Goal: Information Seeking & Learning: Learn about a topic

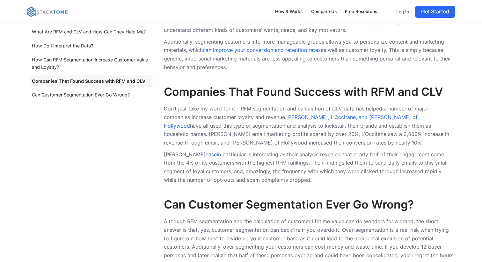
scroll to position [1277, 0]
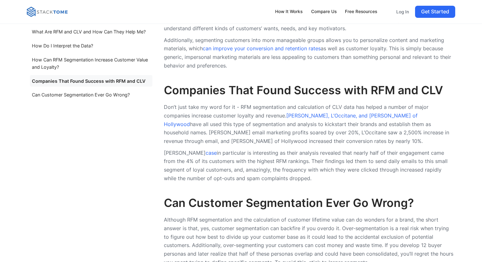
click at [351, 164] on p "[PERSON_NAME] case in particular is interesting as their analysis revealed that…" at bounding box center [310, 166] width 292 height 34
click at [237, 115] on p "Don’t just take my word for it - RFM segmentation and calculation of CLV data h…" at bounding box center [310, 124] width 292 height 43
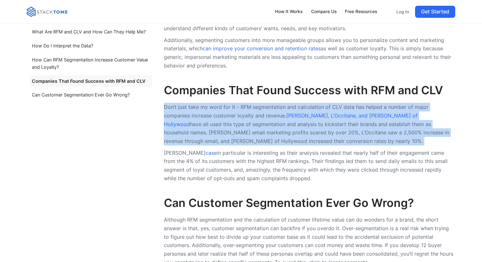
click at [237, 115] on p "Don’t just take my word for it - RFM segmentation and calculation of CLV data h…" at bounding box center [310, 124] width 292 height 43
click at [226, 113] on p "Don’t just take my word for it - RFM segmentation and calculation of CLV data h…" at bounding box center [310, 124] width 292 height 43
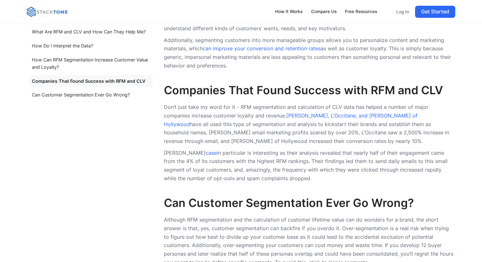
drag, startPoint x: 284, startPoint y: 133, endPoint x: 294, endPoint y: 132, distance: 9.6
click at [285, 132] on p "Don’t just take my word for it - RFM segmentation and calculation of CLV data h…" at bounding box center [310, 124] width 292 height 43
click at [231, 173] on p "[PERSON_NAME] case in particular is interesting as their analysis revealed that…" at bounding box center [310, 166] width 292 height 34
click at [232, 173] on p "[PERSON_NAME] case in particular is interesting as their analysis revealed that…" at bounding box center [310, 166] width 292 height 34
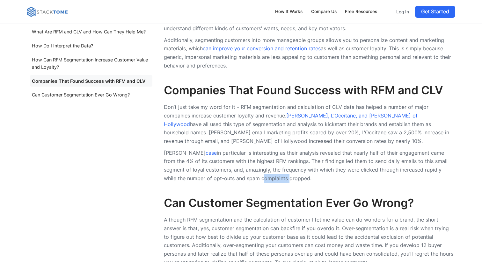
click at [238, 172] on p "[PERSON_NAME] case in particular is interesting as their analysis revealed that…" at bounding box center [310, 166] width 292 height 34
click at [252, 169] on p "[PERSON_NAME] case in particular is interesting as their analysis revealed that…" at bounding box center [310, 166] width 292 height 34
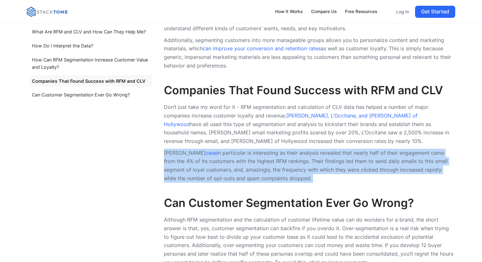
click at [252, 169] on p "[PERSON_NAME] case in particular is interesting as their analysis revealed that…" at bounding box center [310, 166] width 292 height 34
click at [267, 166] on p "[PERSON_NAME] case in particular is interesting as their analysis revealed that…" at bounding box center [310, 166] width 292 height 34
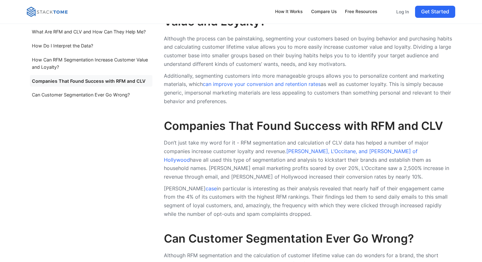
scroll to position [1242, 0]
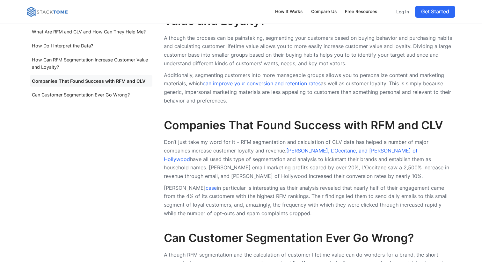
click at [285, 71] on p "Additionally, segmenting customers into more manageable groups allows you to pe…" at bounding box center [310, 88] width 292 height 34
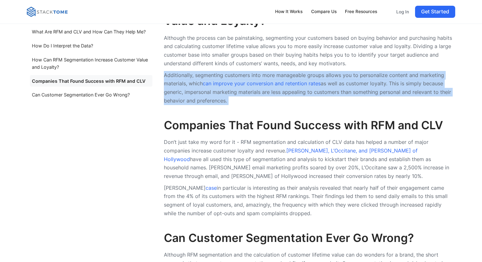
click at [285, 71] on p "Additionally, segmenting customers into more manageable groups allows you to pe…" at bounding box center [310, 88] width 292 height 34
click at [275, 92] on p "Additionally, segmenting customers into more manageable groups allows you to pe…" at bounding box center [310, 88] width 292 height 34
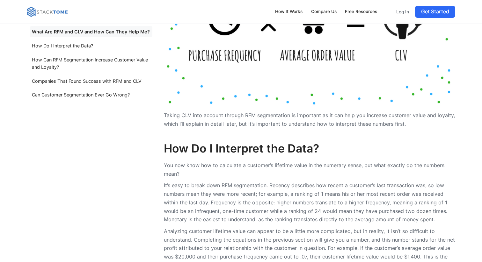
scroll to position [873, 0]
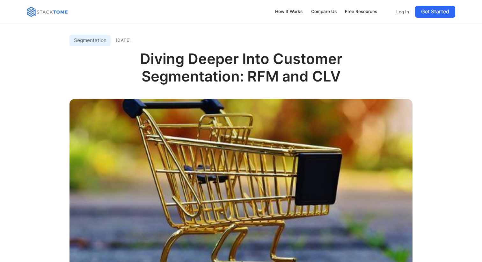
click at [388, 61] on h1 "Diving Deeper Into Customer Segmentation: RFM and CLV" at bounding box center [241, 73] width 343 height 46
